Goal: Task Accomplishment & Management: Manage account settings

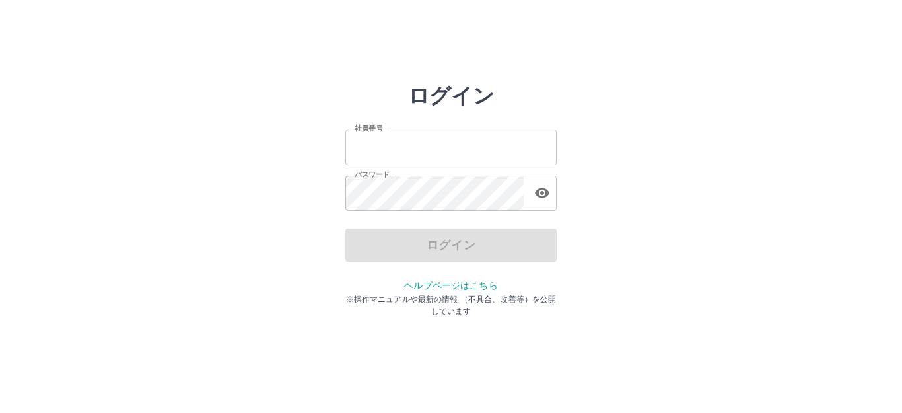
type input "*******"
click at [422, 242] on div "ログイン" at bounding box center [450, 245] width 211 height 33
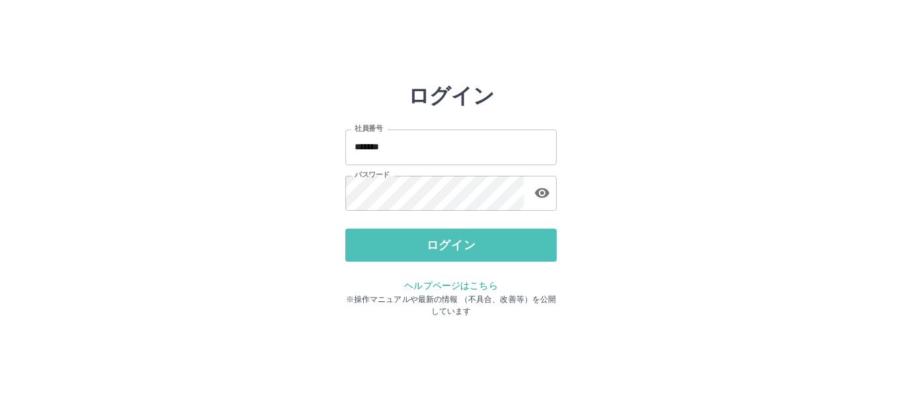
click at [422, 242] on button "ログイン" at bounding box center [450, 245] width 211 height 33
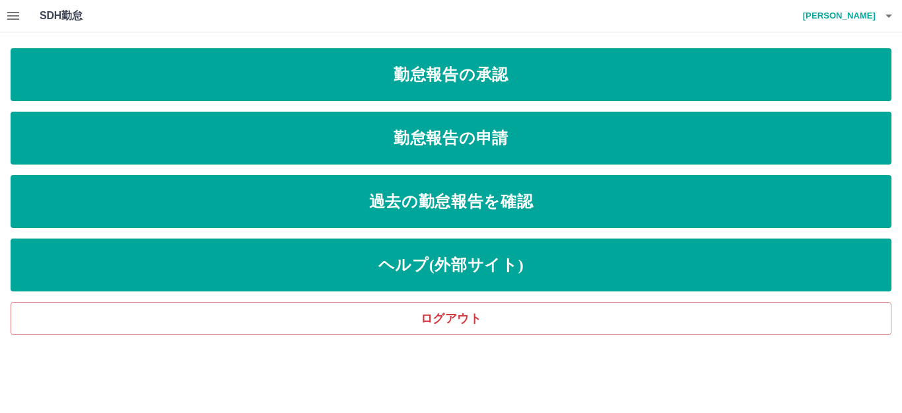
click at [9, 13] on icon "button" at bounding box center [13, 16] width 12 height 8
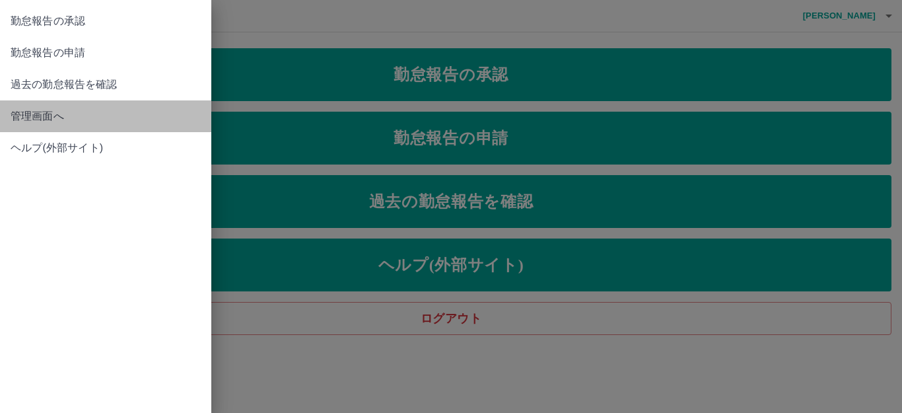
click at [30, 116] on span "管理画面へ" at bounding box center [106, 116] width 190 height 16
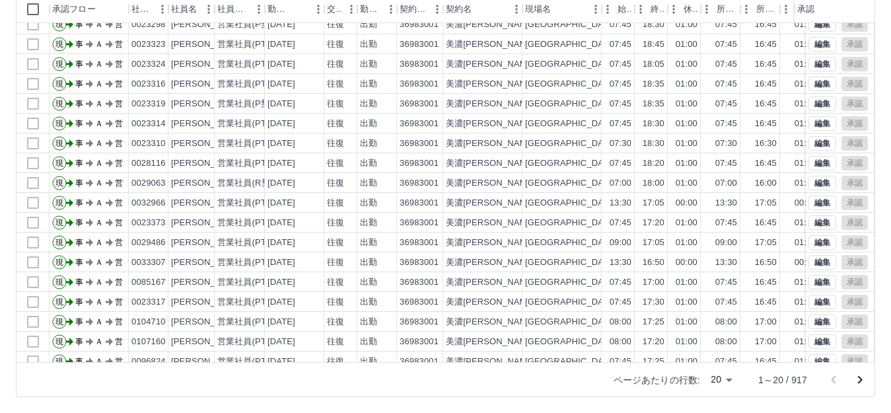
scroll to position [69, 0]
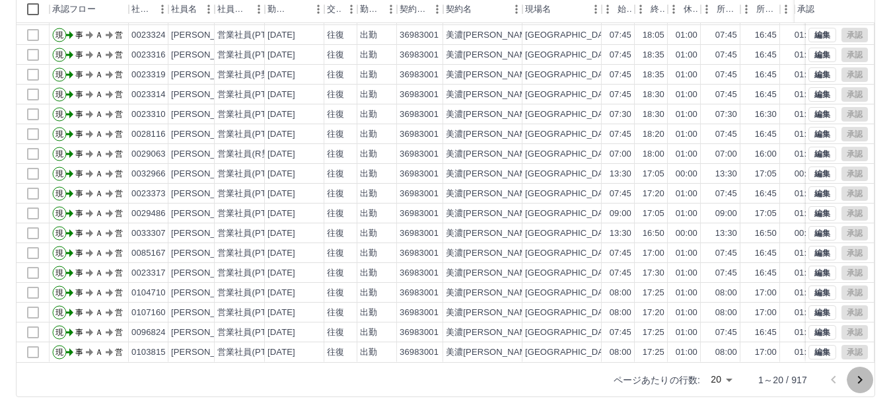
click at [862, 379] on icon "次のページへ" at bounding box center [860, 380] width 5 height 8
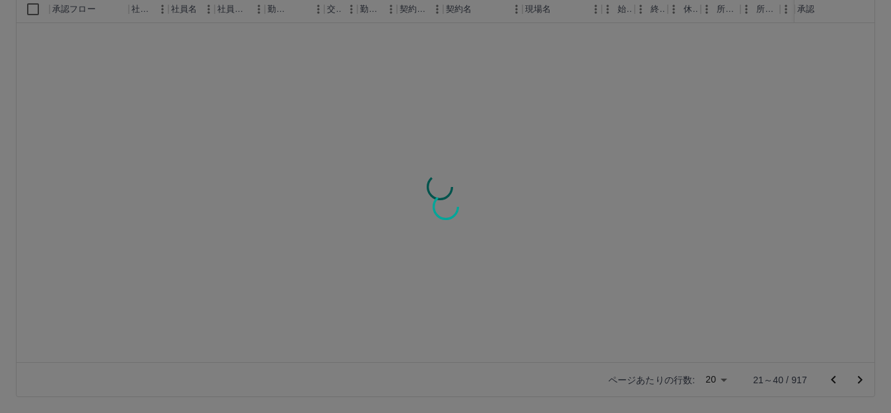
scroll to position [0, 0]
click at [863, 379] on div at bounding box center [445, 206] width 891 height 413
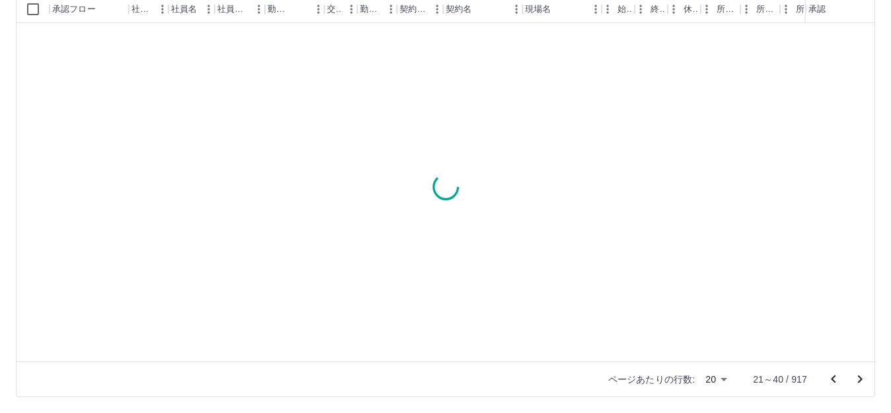
click at [863, 379] on div at bounding box center [445, 206] width 891 height 413
click at [863, 380] on icon "次のページへ" at bounding box center [860, 379] width 16 height 16
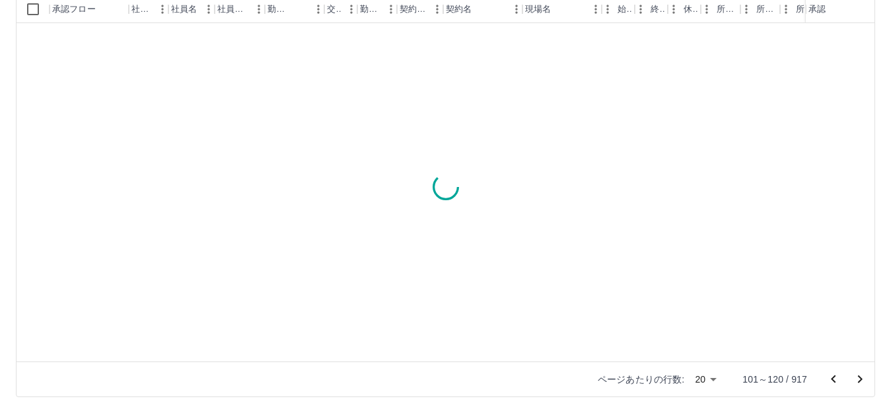
click at [863, 380] on icon "次のページへ" at bounding box center [860, 379] width 16 height 16
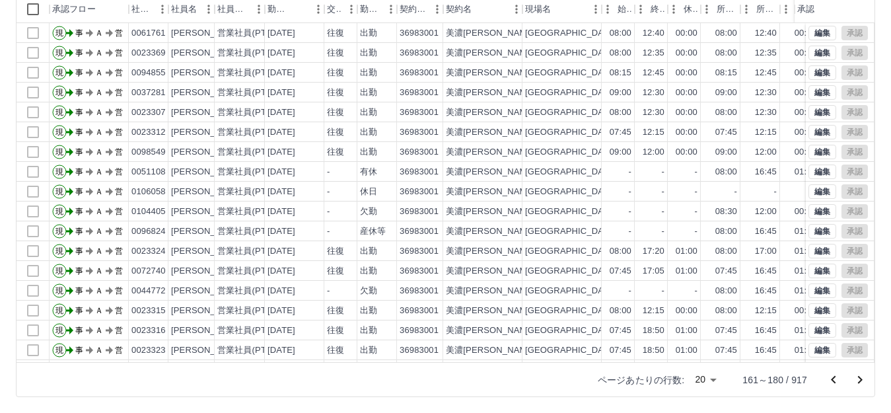
click at [863, 376] on icon "次のページへ" at bounding box center [860, 380] width 16 height 16
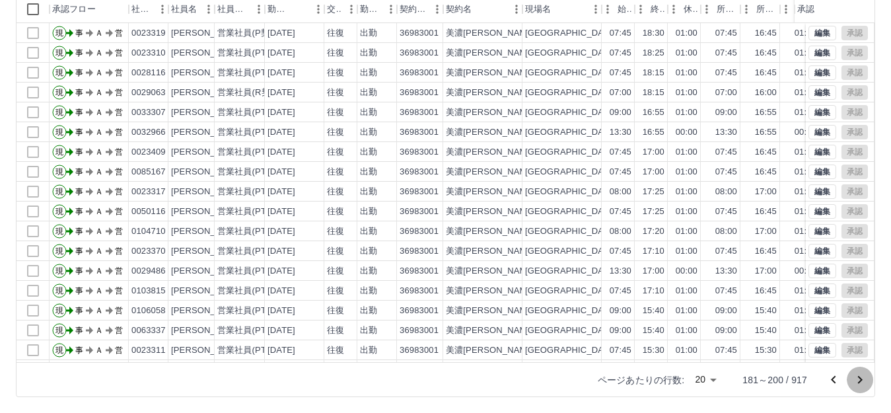
click at [861, 380] on icon "次のページへ" at bounding box center [860, 380] width 5 height 8
click at [861, 380] on div "勤務実績承認 前月 [DATE] 次月 今月 月選択 承認モード 削除モード 一括承認 列一覧 0 フィルター 行間隔 エクスポート 承認フロー 社員番号 社…" at bounding box center [445, 150] width 891 height 526
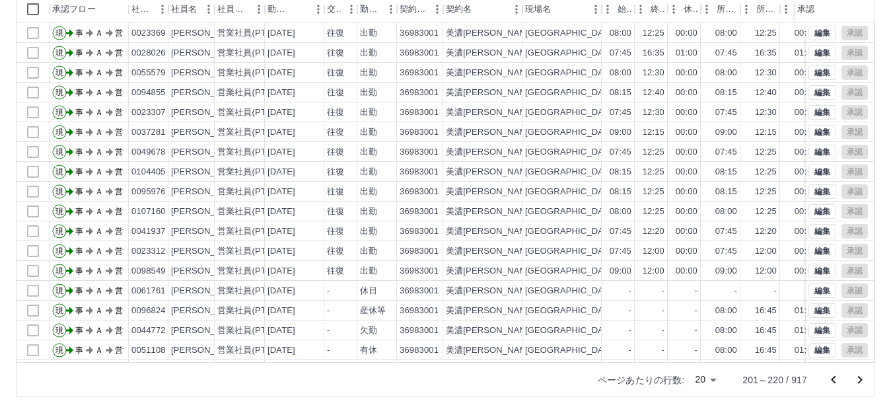
click at [861, 378] on icon "次のページへ" at bounding box center [860, 380] width 5 height 8
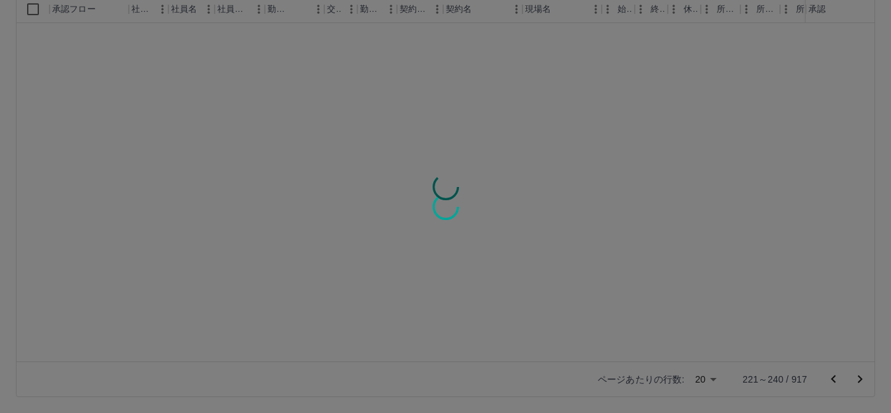
click at [861, 378] on div at bounding box center [445, 206] width 891 height 413
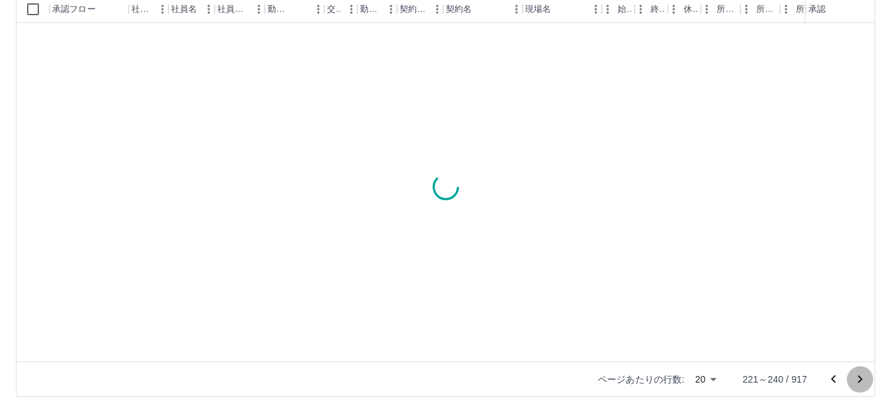
click at [863, 376] on icon "次のページへ" at bounding box center [860, 379] width 16 height 16
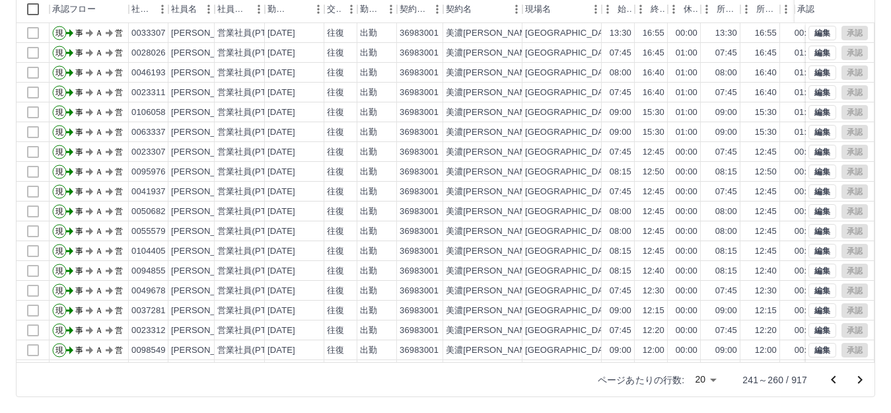
click at [862, 379] on icon "次のページへ" at bounding box center [860, 380] width 5 height 8
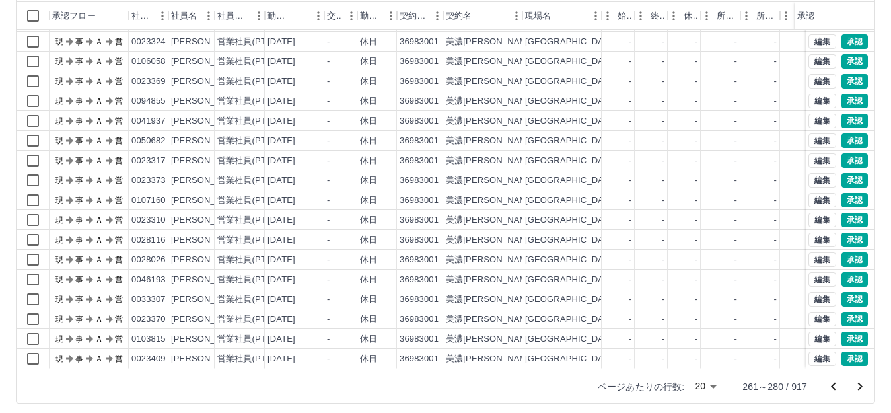
scroll to position [145, 0]
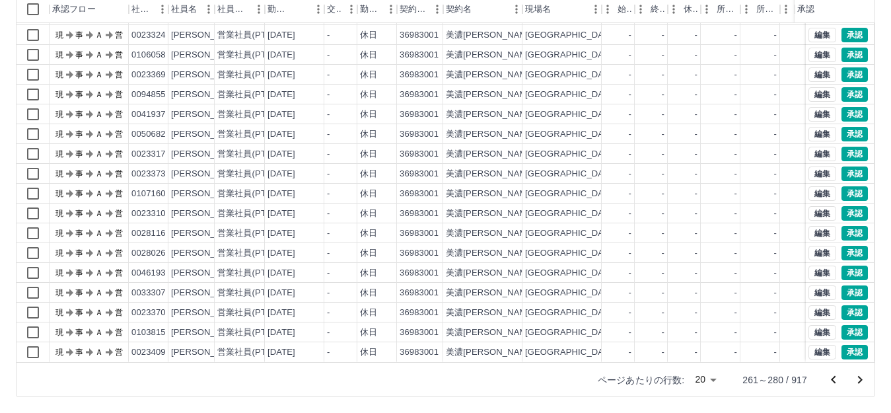
click at [834, 379] on icon "前のページへ" at bounding box center [834, 380] width 16 height 16
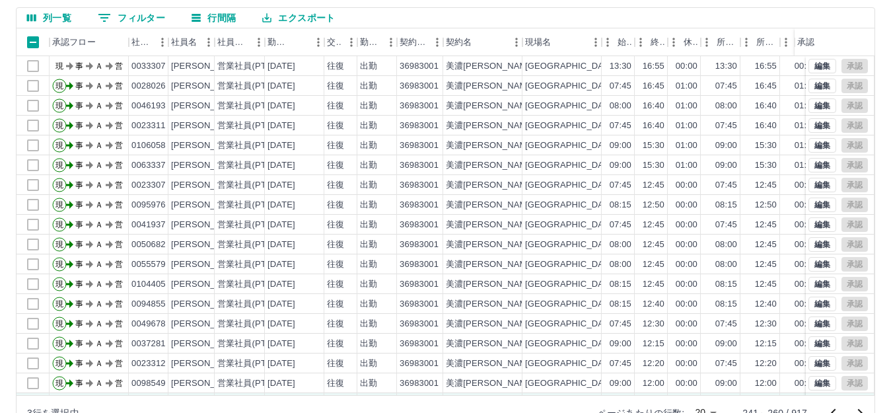
scroll to position [79, 0]
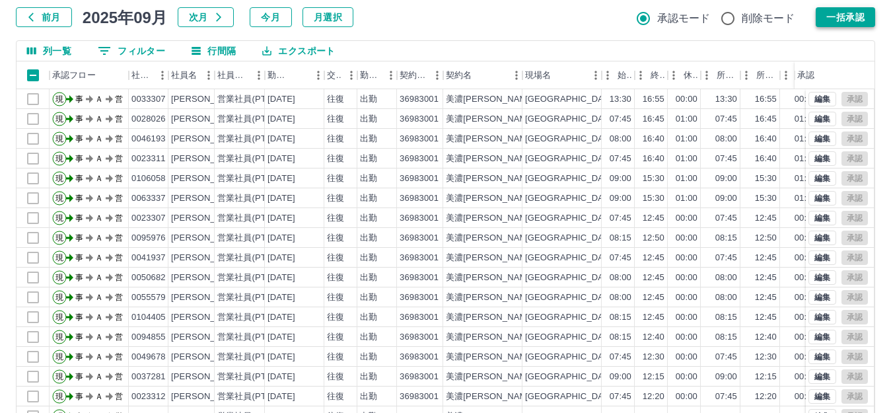
click at [845, 12] on button "一括承認" at bounding box center [845, 17] width 59 height 20
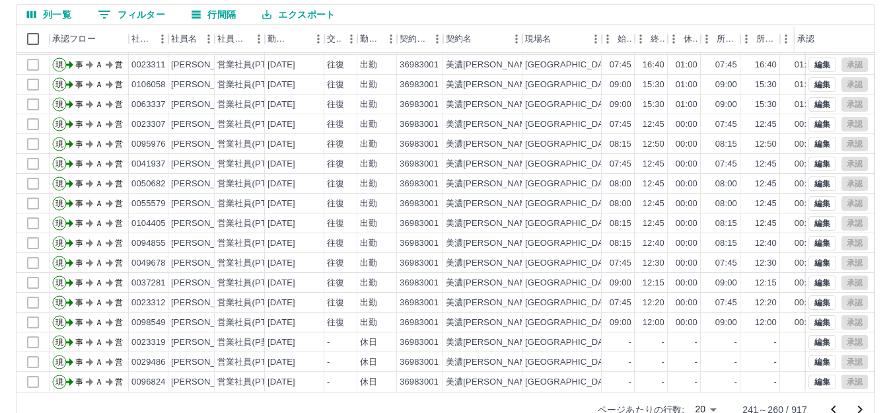
scroll to position [145, 0]
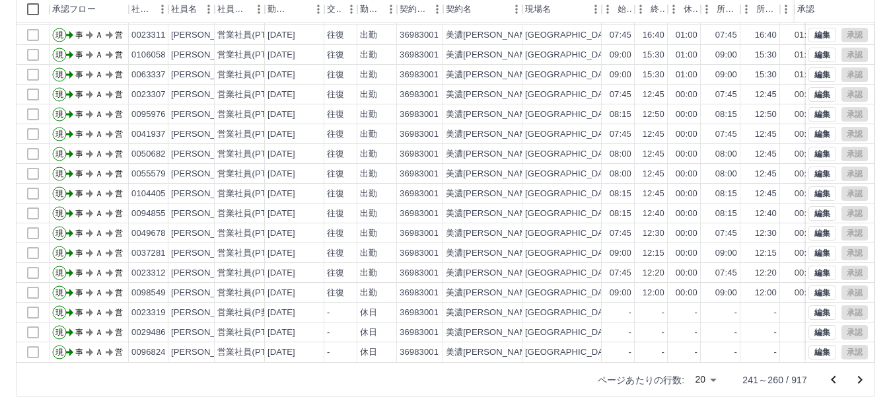
click at [861, 379] on icon "次のページへ" at bounding box center [860, 380] width 5 height 8
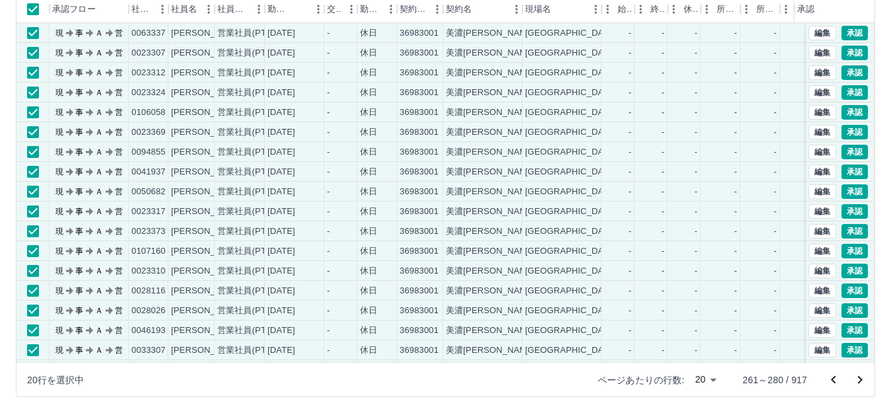
scroll to position [0, 0]
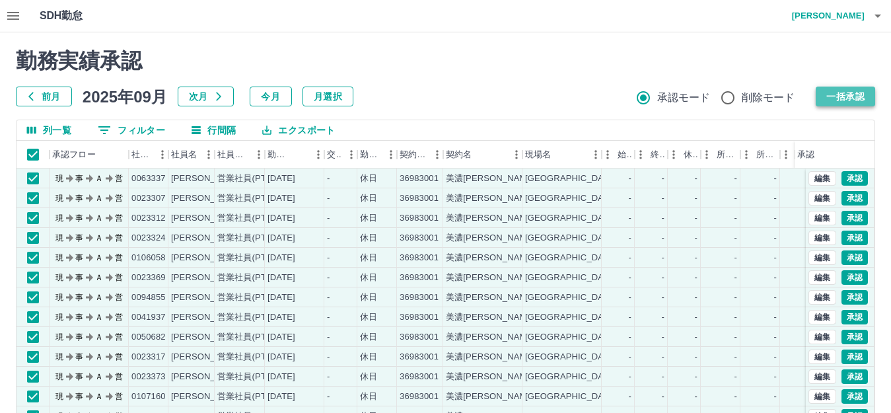
click at [846, 96] on button "一括承認" at bounding box center [845, 97] width 59 height 20
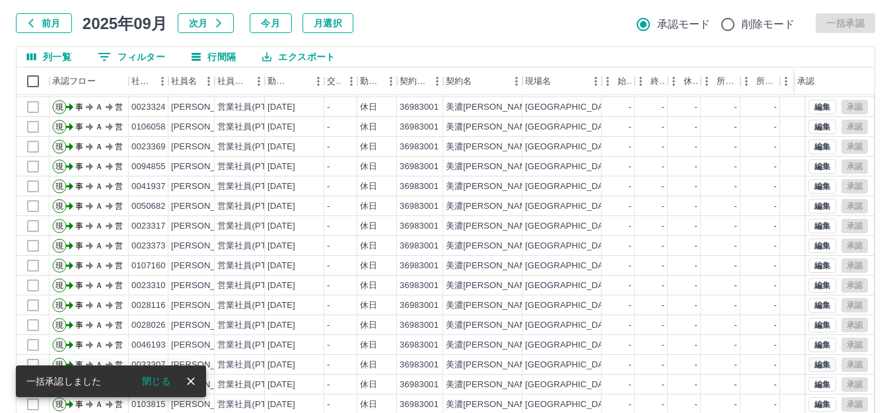
scroll to position [145, 0]
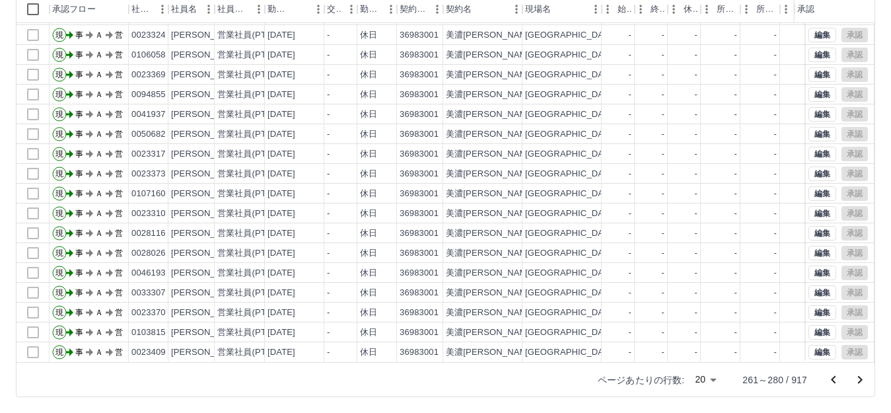
drag, startPoint x: 862, startPoint y: 380, endPoint x: 849, endPoint y: 378, distance: 12.7
click at [862, 380] on icon "次のページへ" at bounding box center [860, 380] width 16 height 16
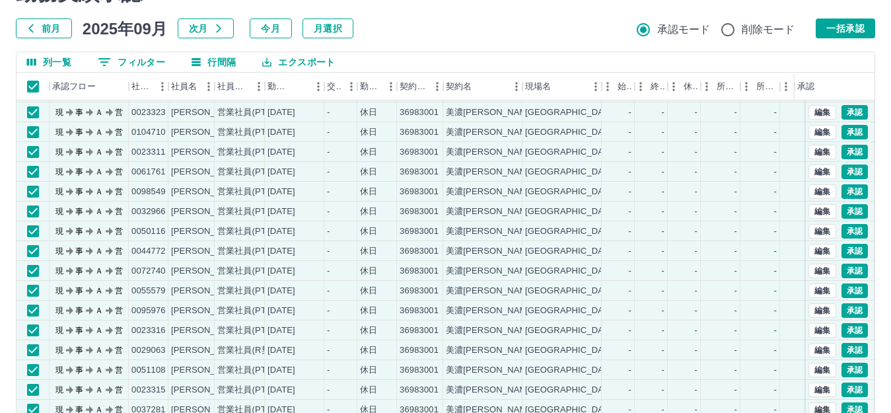
scroll to position [0, 0]
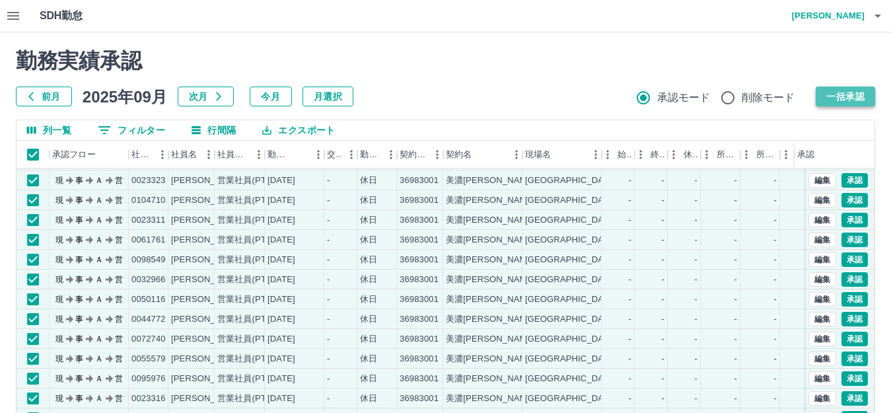
click at [851, 95] on button "一括承認" at bounding box center [845, 97] width 59 height 20
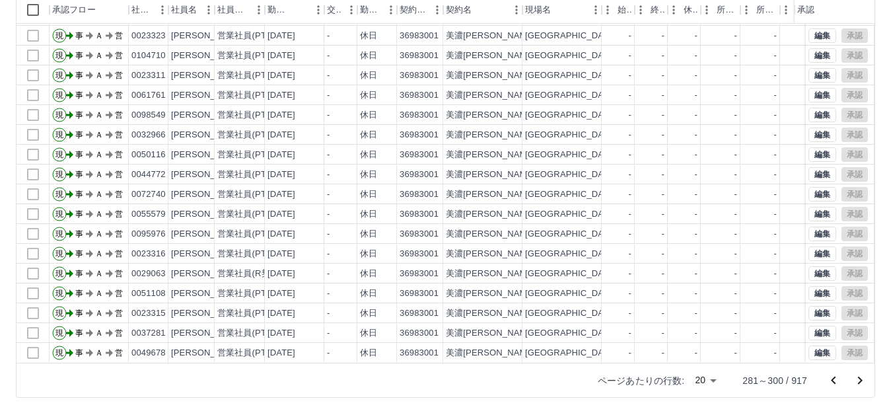
scroll to position [145, 0]
click at [860, 376] on icon "次のページへ" at bounding box center [860, 380] width 16 height 16
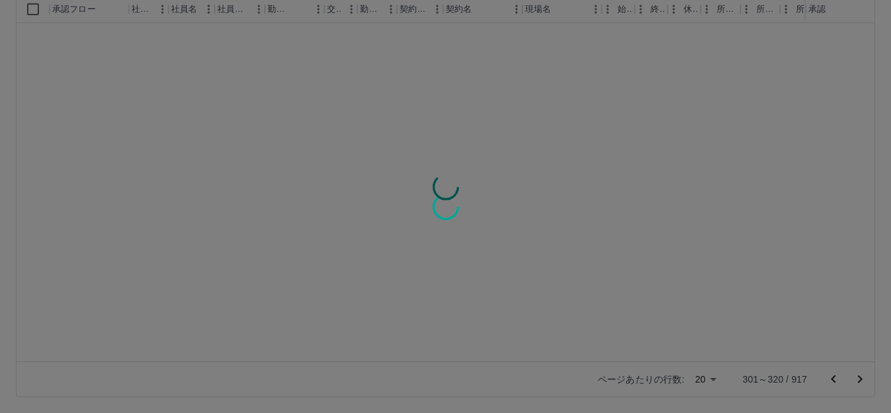
scroll to position [0, 0]
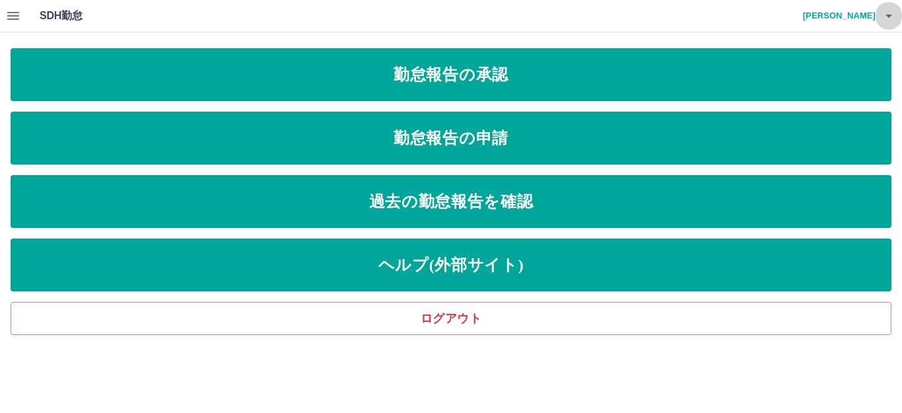
click at [890, 14] on icon "button" at bounding box center [889, 16] width 16 height 16
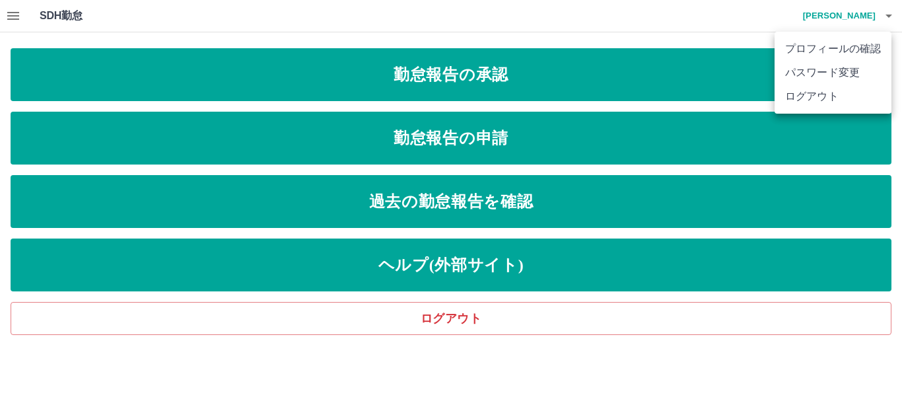
click at [818, 97] on li "ログアウト" at bounding box center [833, 97] width 117 height 24
